Goal: Navigation & Orientation: Find specific page/section

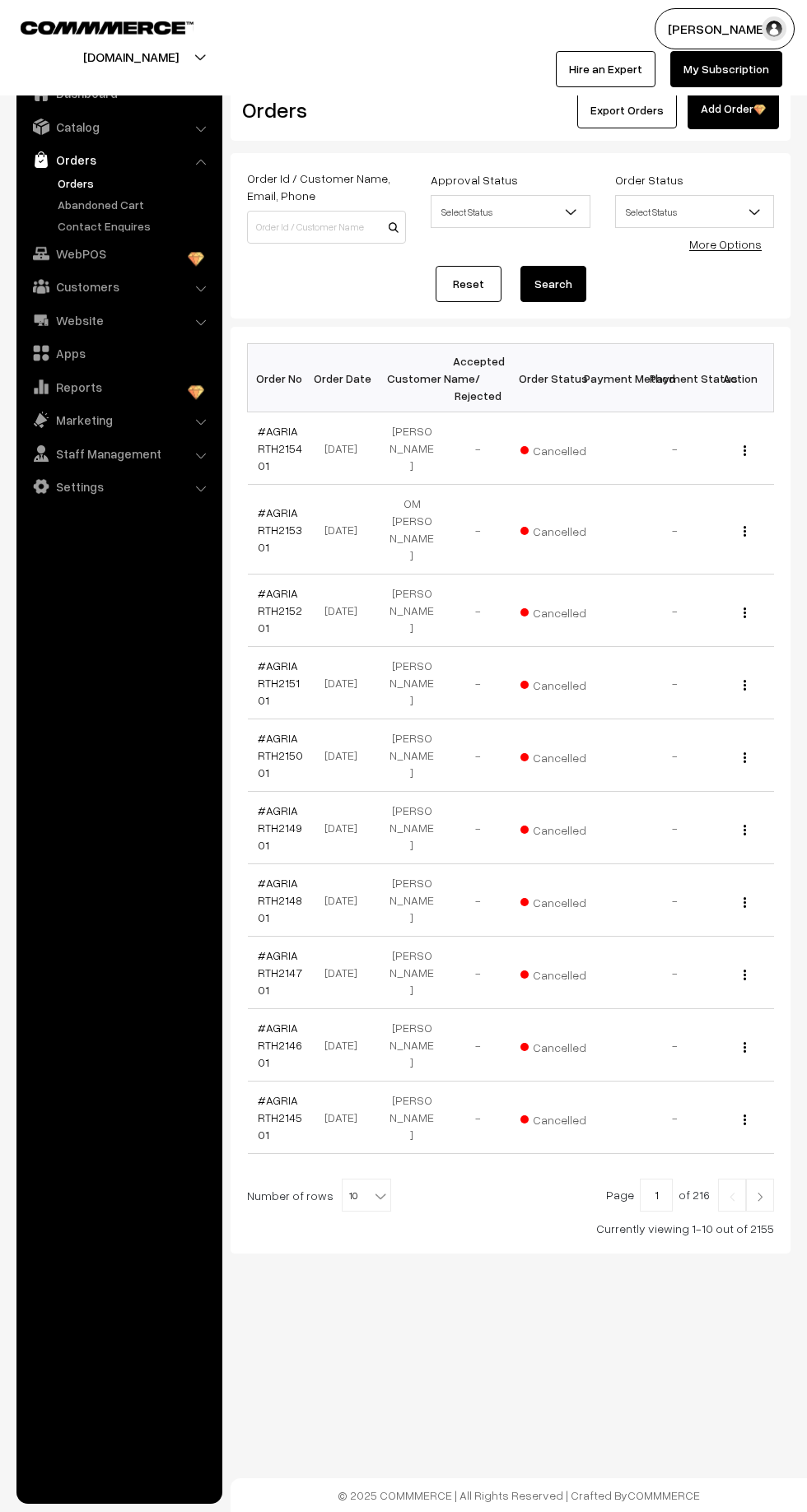
click at [85, 221] on link "Contact Enquires" at bounding box center [135, 226] width 163 height 17
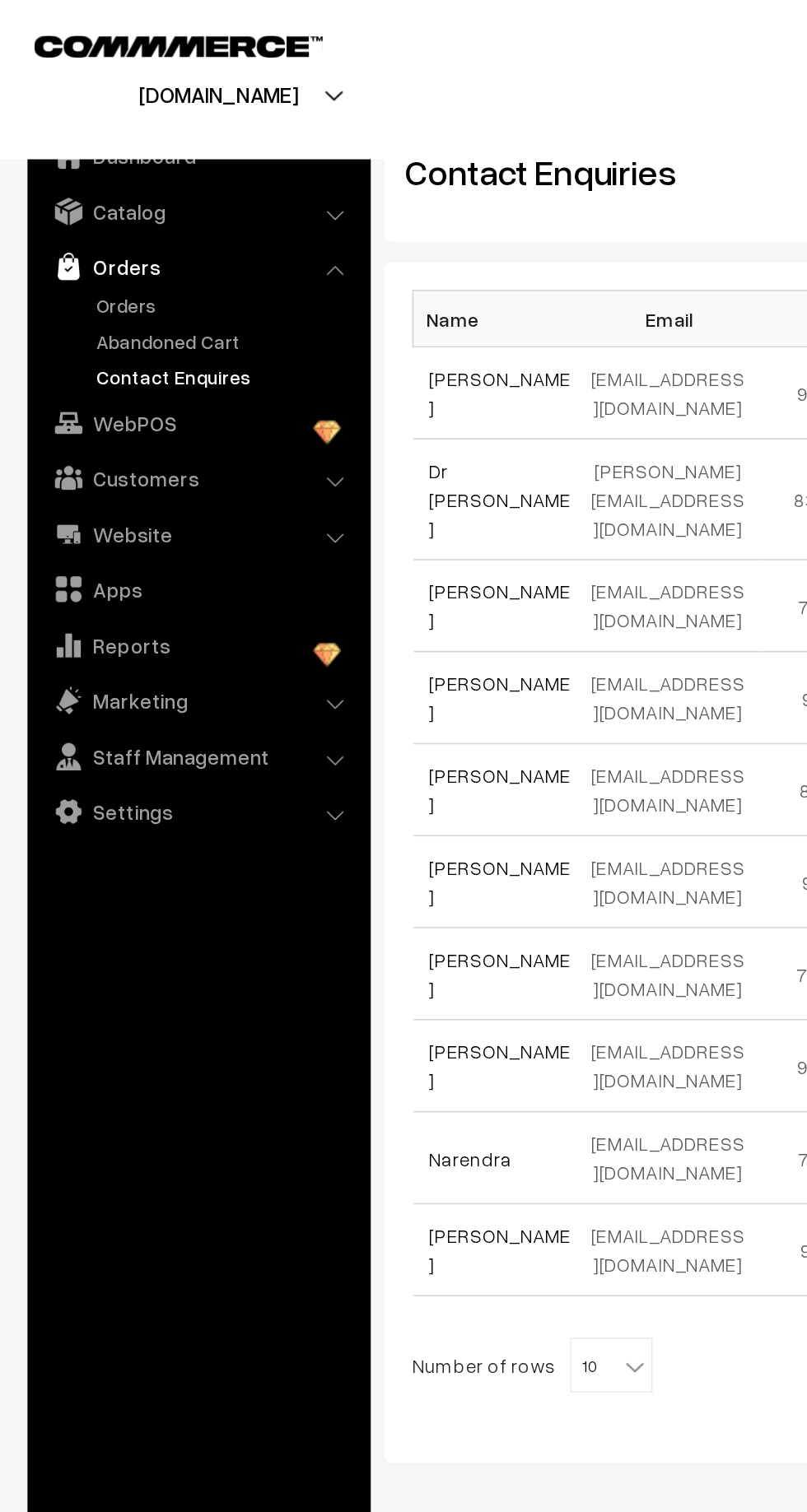
click at [69, 201] on link "Abandoned Cart" at bounding box center [135, 204] width 163 height 17
